Goal: Navigation & Orientation: Find specific page/section

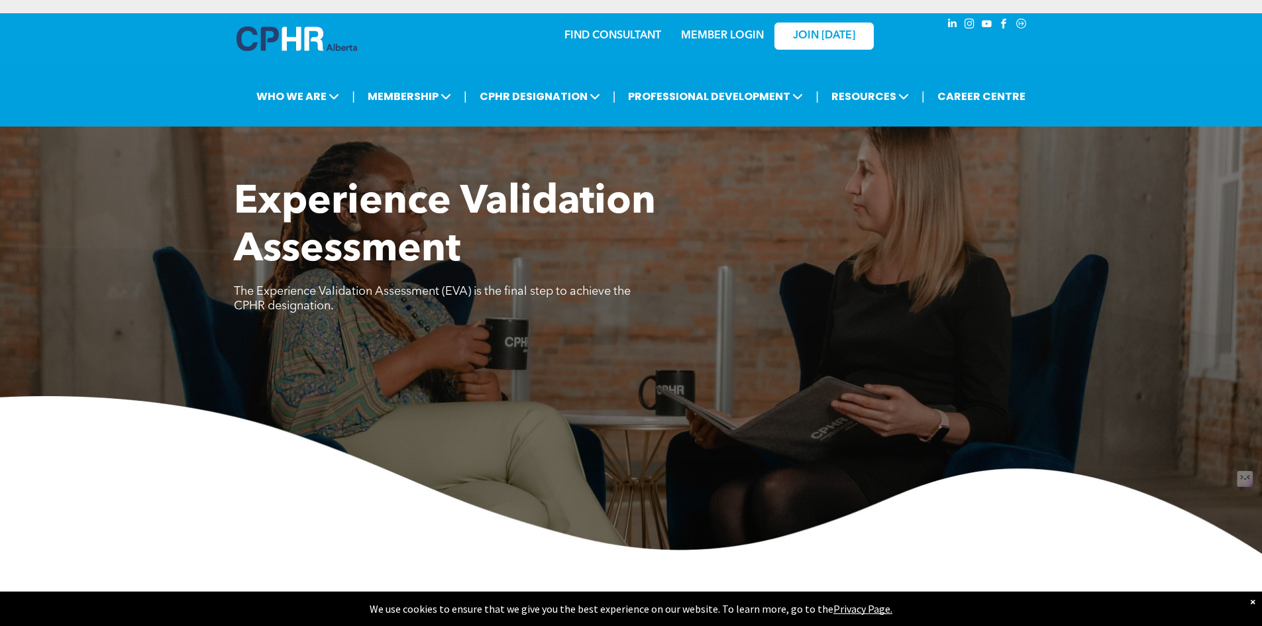
click at [752, 36] on link "MEMBER LOGIN" at bounding box center [722, 35] width 83 height 11
click at [633, 43] on div "MEMBER LOGIN" at bounding box center [694, 36] width 122 height 42
click at [269, 40] on img at bounding box center [296, 38] width 121 height 25
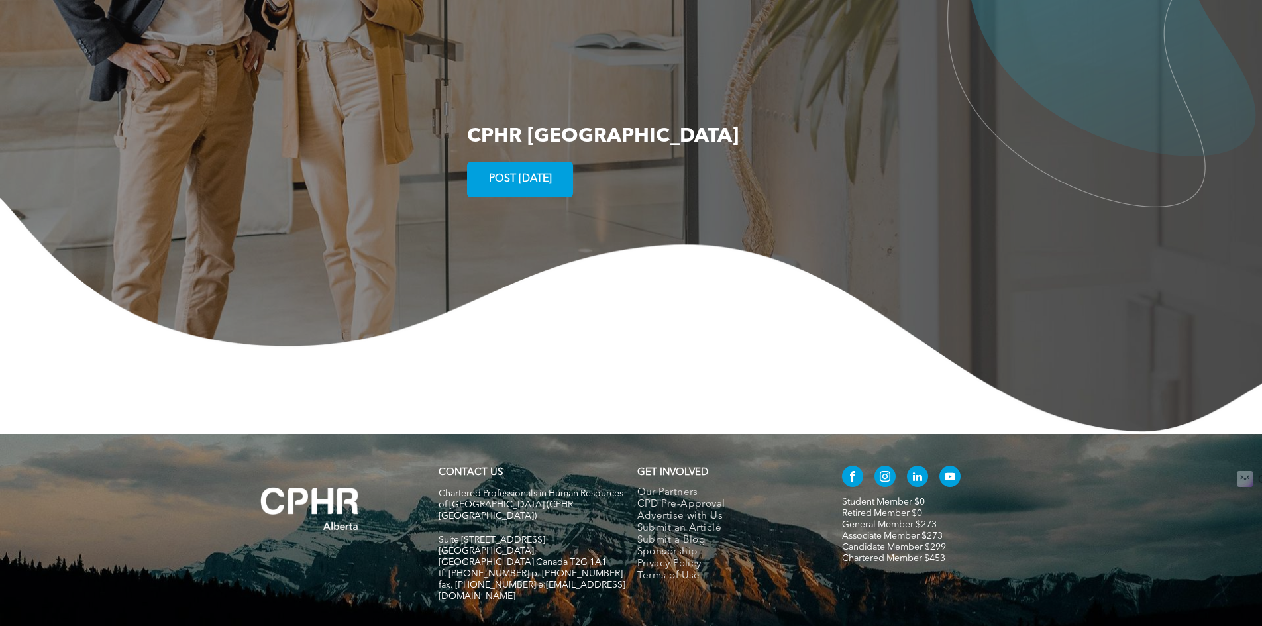
scroll to position [2410, 0]
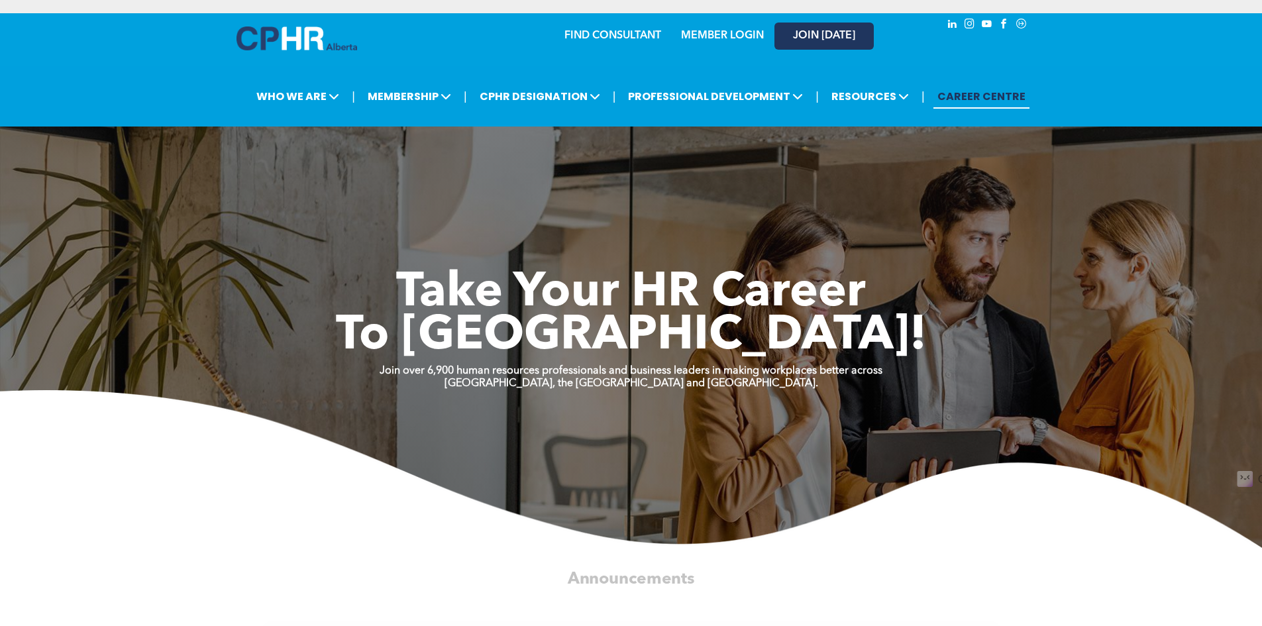
click at [797, 32] on span "JOIN [DATE]" at bounding box center [824, 36] width 62 height 13
click at [987, 99] on link "CAREER CENTRE" at bounding box center [981, 96] width 96 height 25
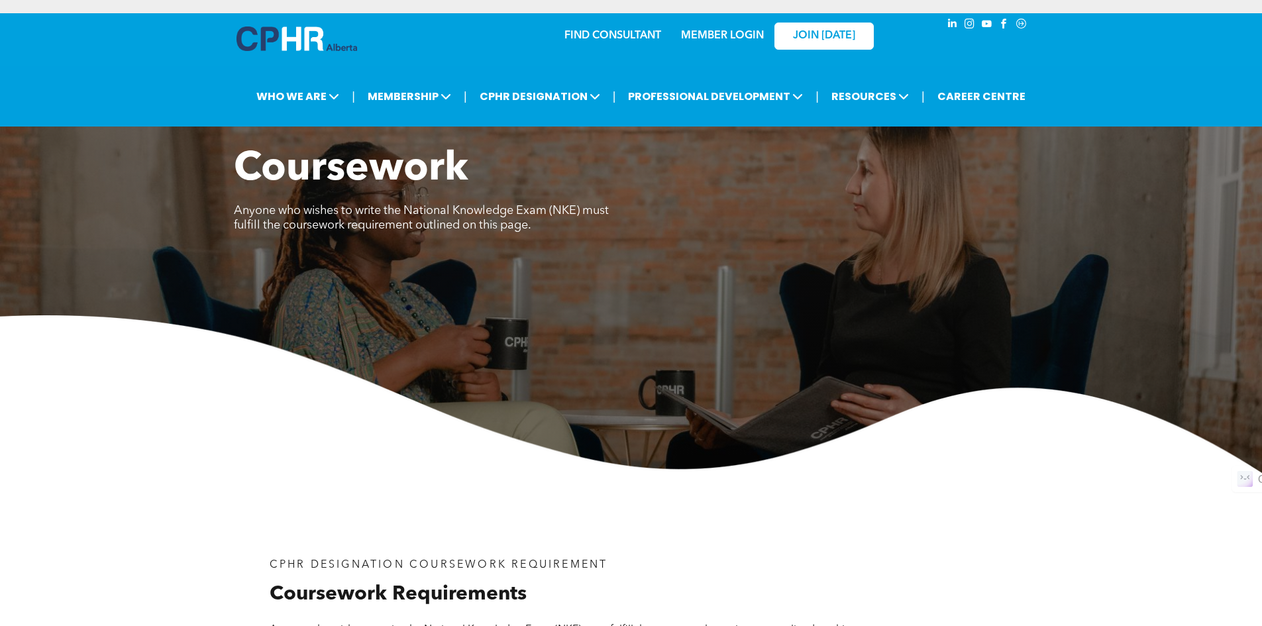
click at [725, 32] on link "MEMBER LOGIN" at bounding box center [722, 35] width 83 height 11
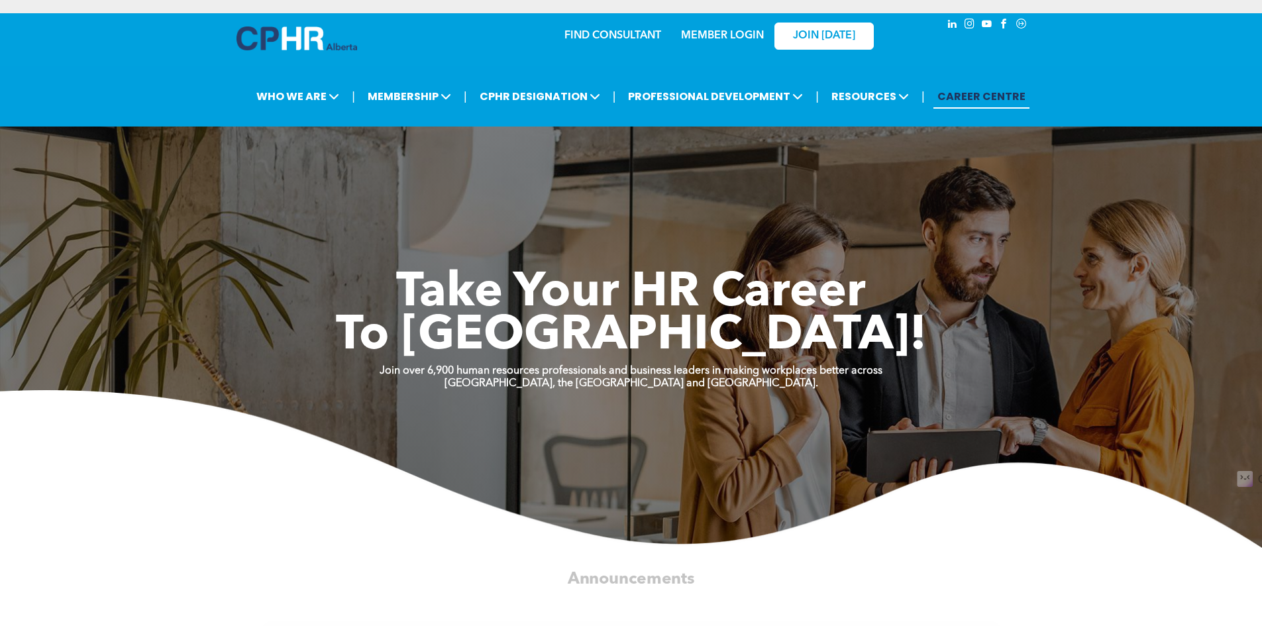
click at [713, 42] on div "MEMBER LOGIN" at bounding box center [722, 32] width 86 height 24
click at [715, 38] on link "MEMBER LOGIN" at bounding box center [722, 35] width 83 height 11
